Goal: Information Seeking & Learning: Learn about a topic

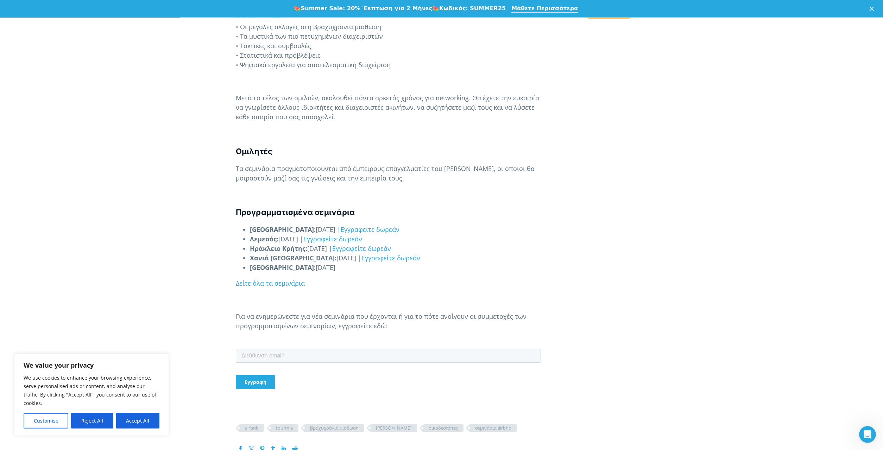
scroll to position [503, 0]
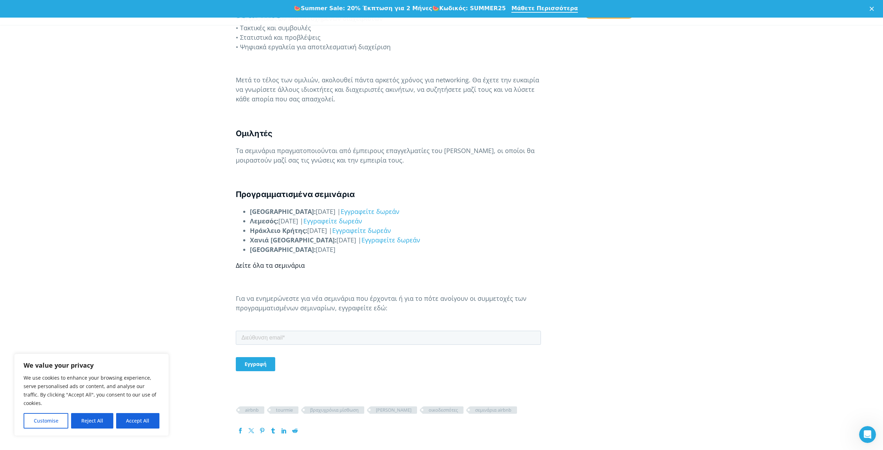
click at [281, 267] on link "Δείτε όλα τα σεμινάρια" at bounding box center [270, 265] width 69 height 8
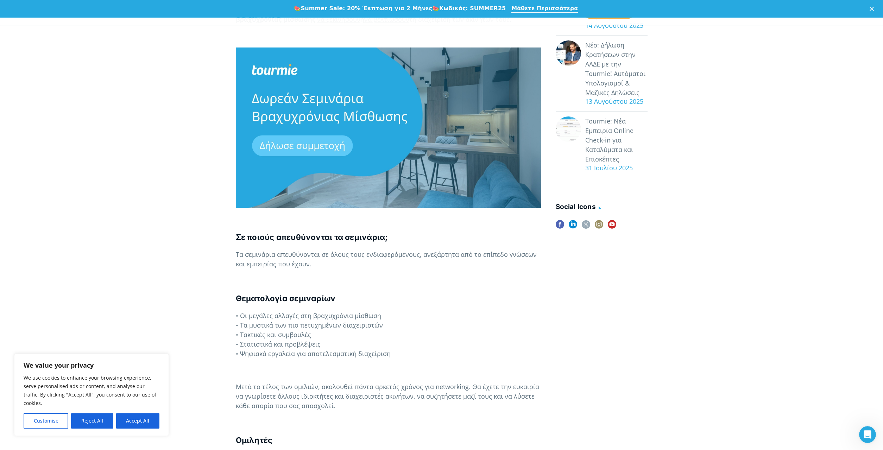
scroll to position [144, 0]
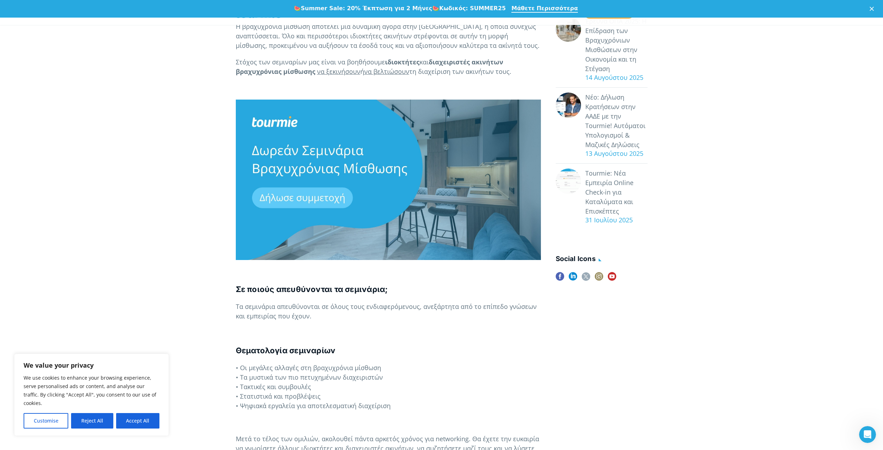
click at [359, 10] on b "Summer Sale: 20% Έκπτωση για 2 Μήνες" at bounding box center [366, 8] width 131 height 7
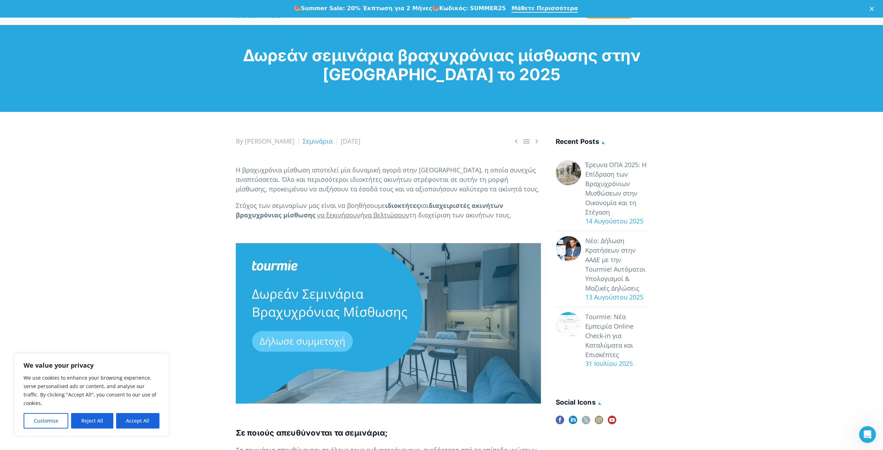
scroll to position [36, 0]
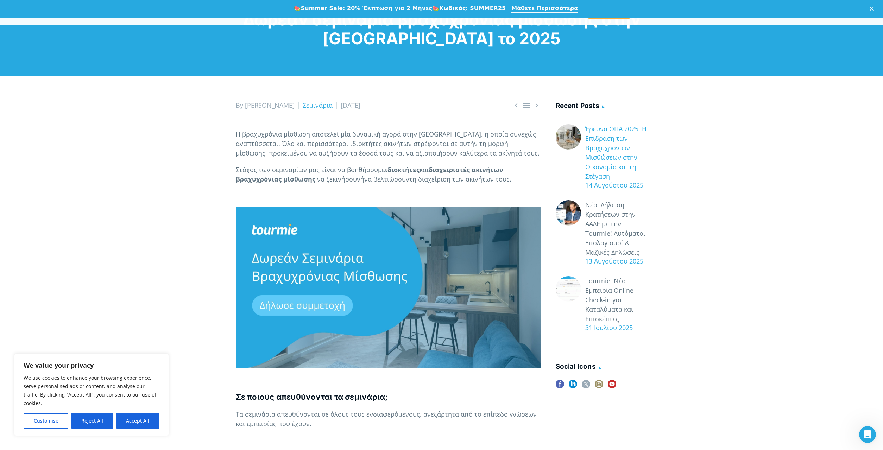
click at [602, 129] on link "Έρευνα ΟΠΑ 2025: Η Επίδραση των Βραχυχρόνιων Μισθώσεων στην Οικονομία και τη Στ…" at bounding box center [616, 152] width 62 height 57
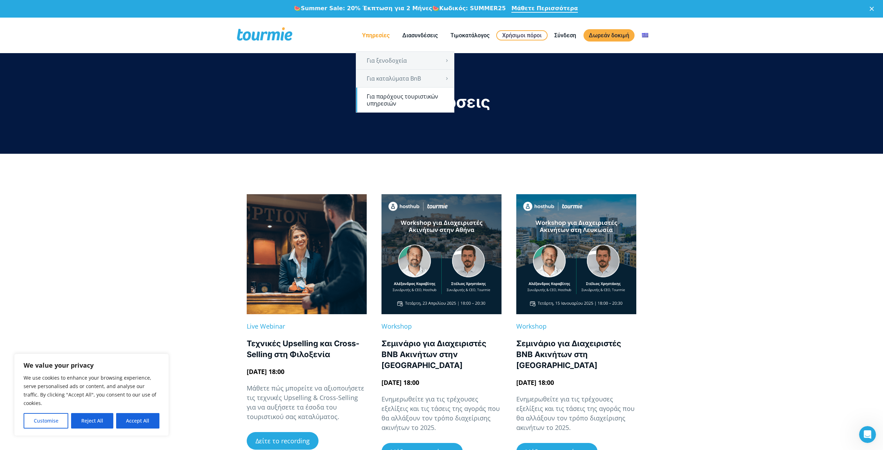
click at [387, 99] on link "Για παρόχους τουριστικών υπηρεσιών" at bounding box center [405, 100] width 98 height 25
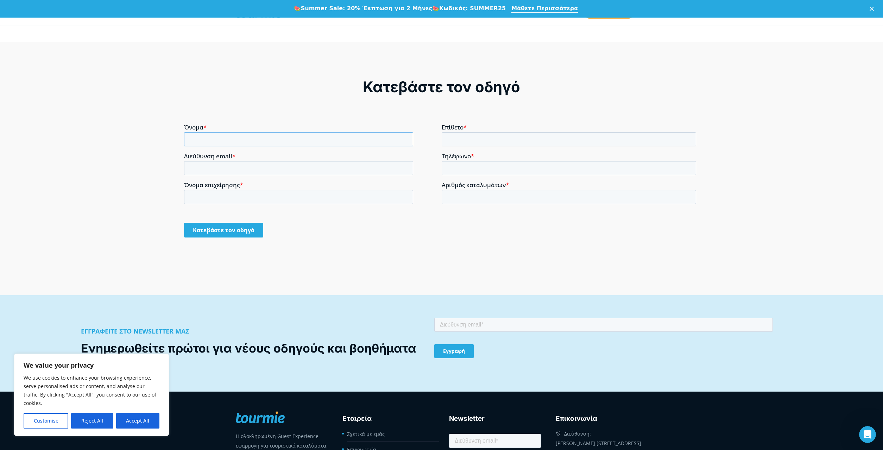
click at [304, 141] on input "Όνομα *" at bounding box center [298, 139] width 229 height 14
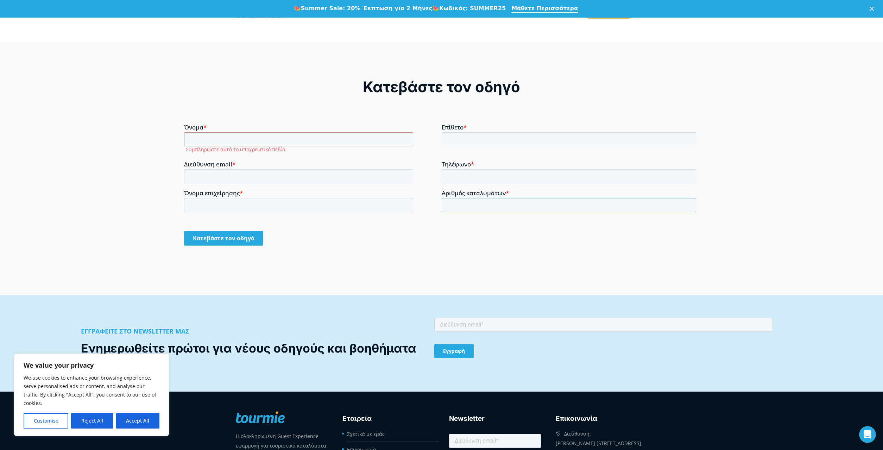
click at [533, 198] on input "Αριθμός καταλυμάτων *" at bounding box center [568, 205] width 255 height 14
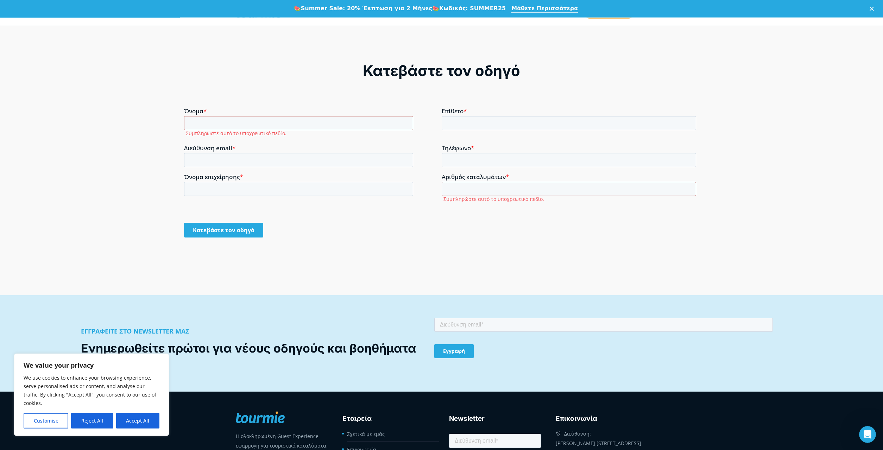
scroll to position [678, 0]
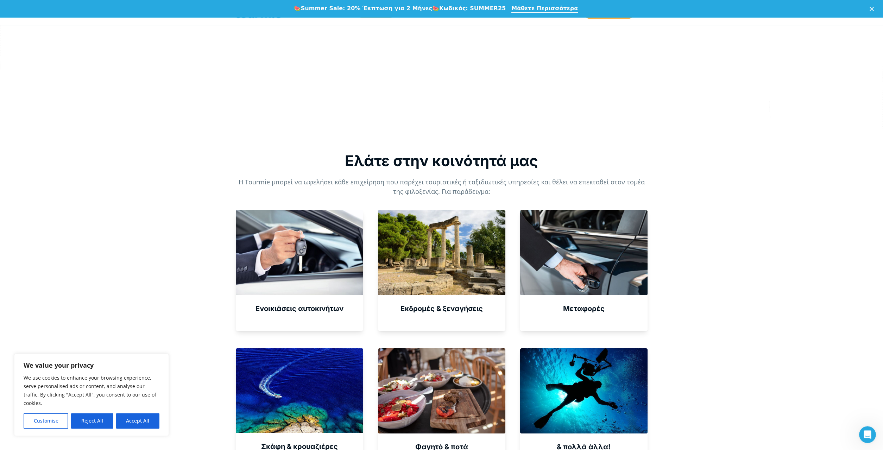
scroll to position [323, 0]
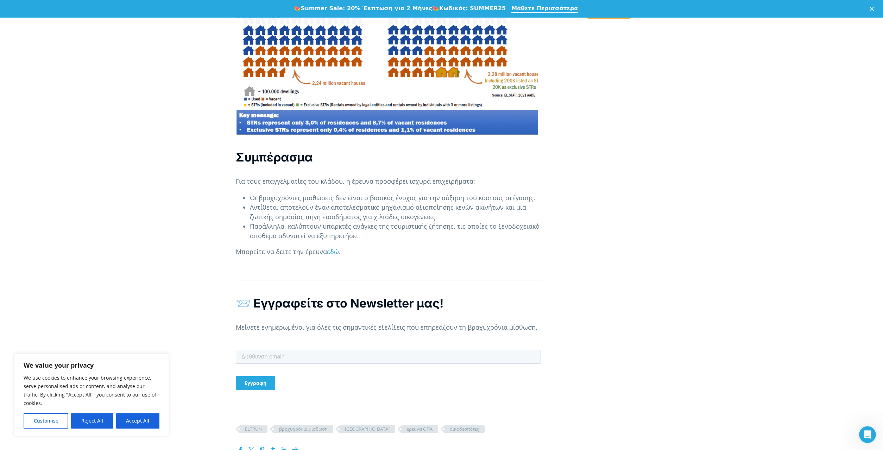
scroll to position [1543, 0]
